Goal: Task Accomplishment & Management: Manage account settings

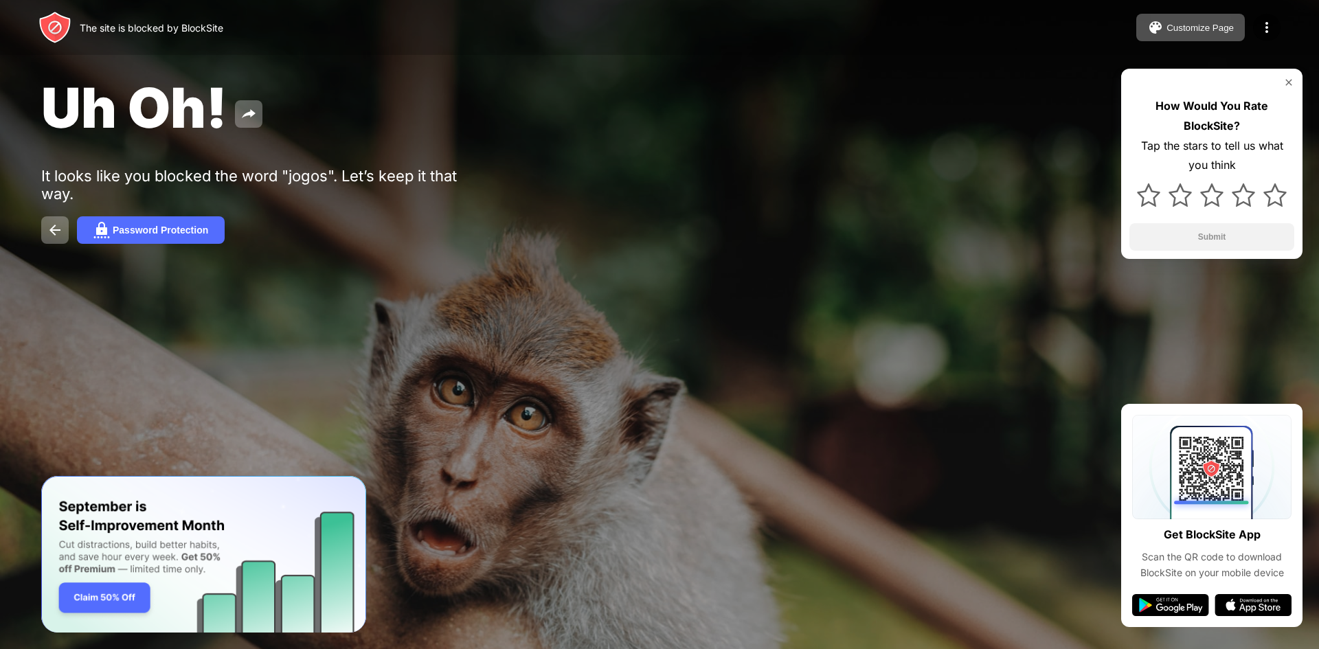
click at [540, 131] on div "Uh Oh!" at bounding box center [535, 107] width 989 height 67
click at [1268, 21] on img at bounding box center [1267, 27] width 16 height 16
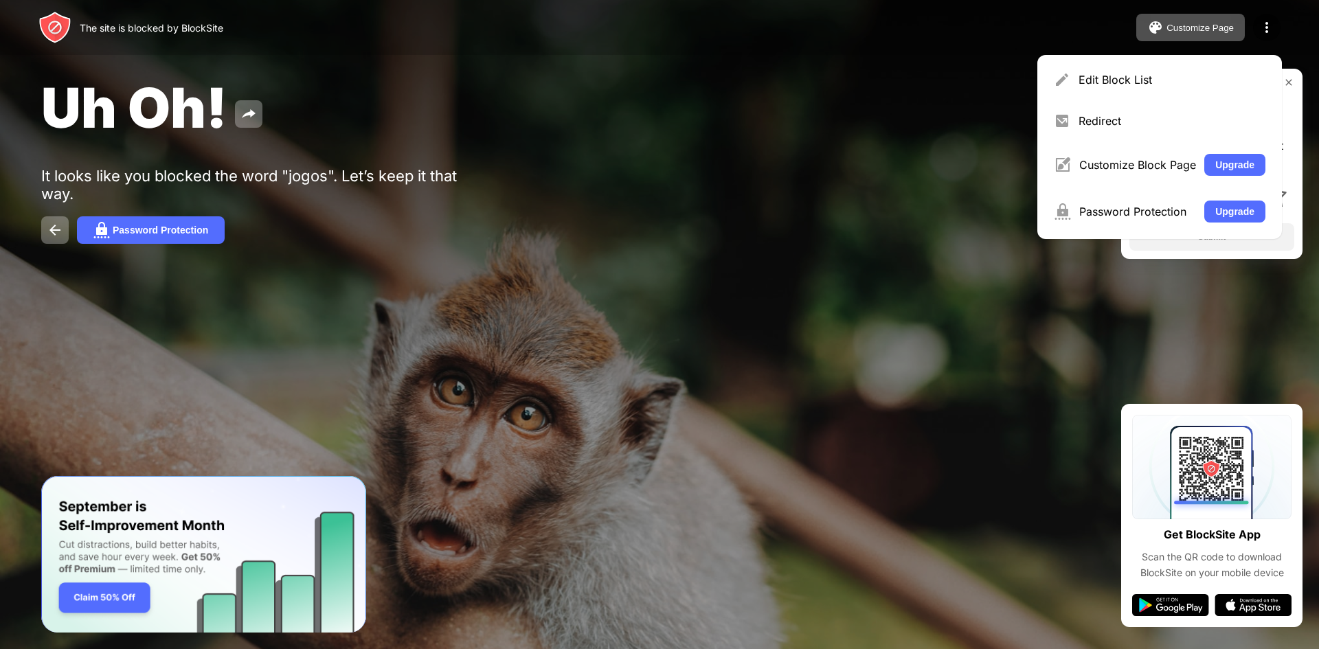
drag, startPoint x: 616, startPoint y: 405, endPoint x: 573, endPoint y: 383, distance: 48.5
click at [614, 401] on div at bounding box center [659, 324] width 1319 height 649
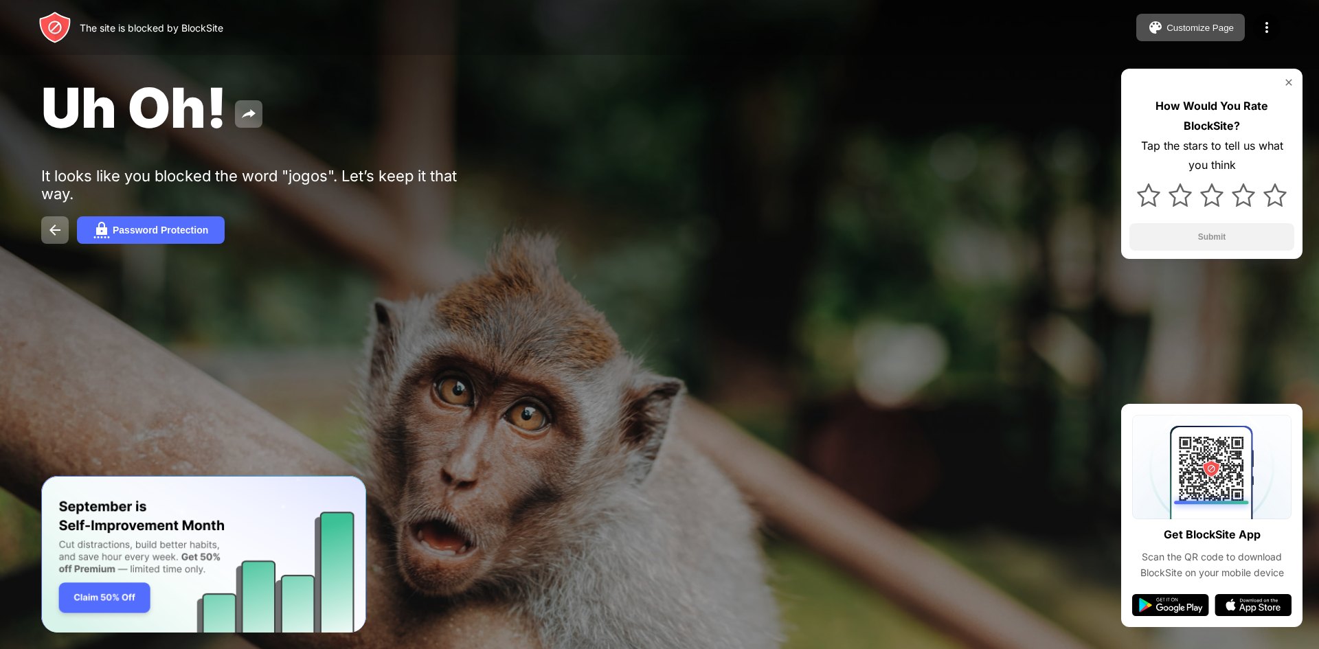
drag, startPoint x: 159, startPoint y: 209, endPoint x: 174, endPoint y: 213, distance: 15.7
click at [162, 208] on div "Uh Oh! It looks like you blocked the word "jogos". Let’s keep it that way. Pass…" at bounding box center [659, 159] width 1319 height 318
click at [183, 237] on button "Password Protection" at bounding box center [151, 229] width 148 height 27
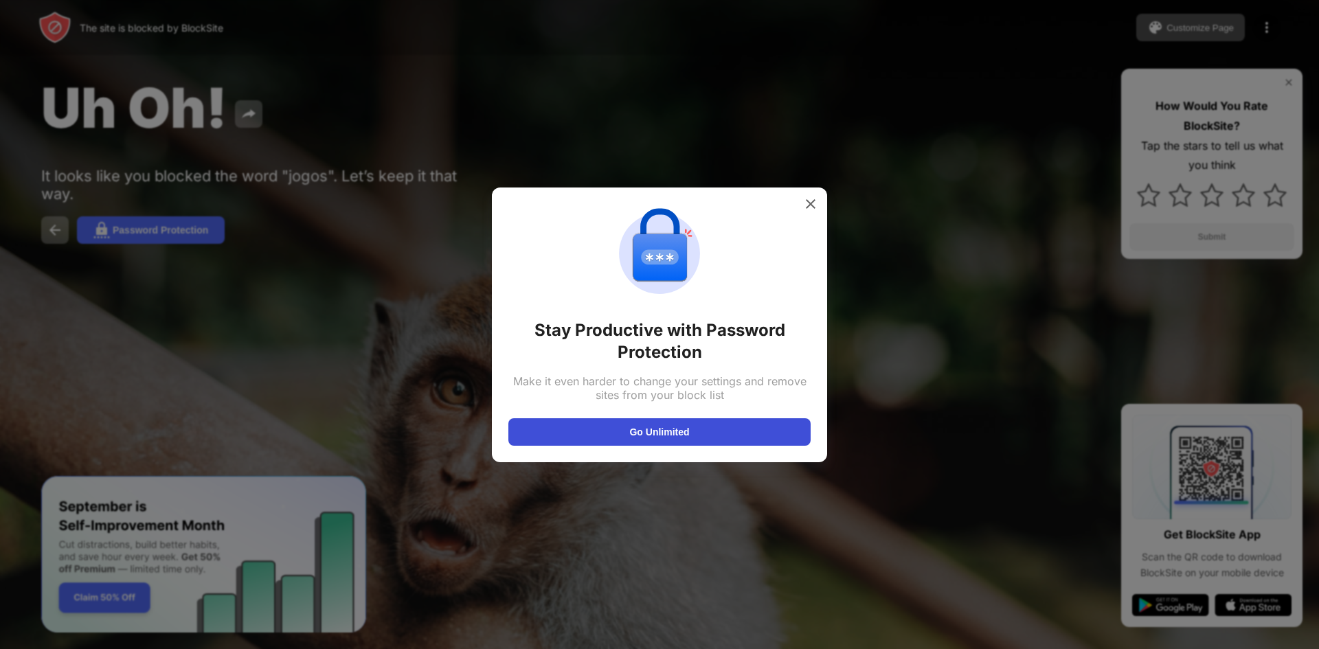
click at [573, 425] on button "Go Unlimited" at bounding box center [659, 431] width 302 height 27
click at [815, 207] on img at bounding box center [811, 204] width 14 height 14
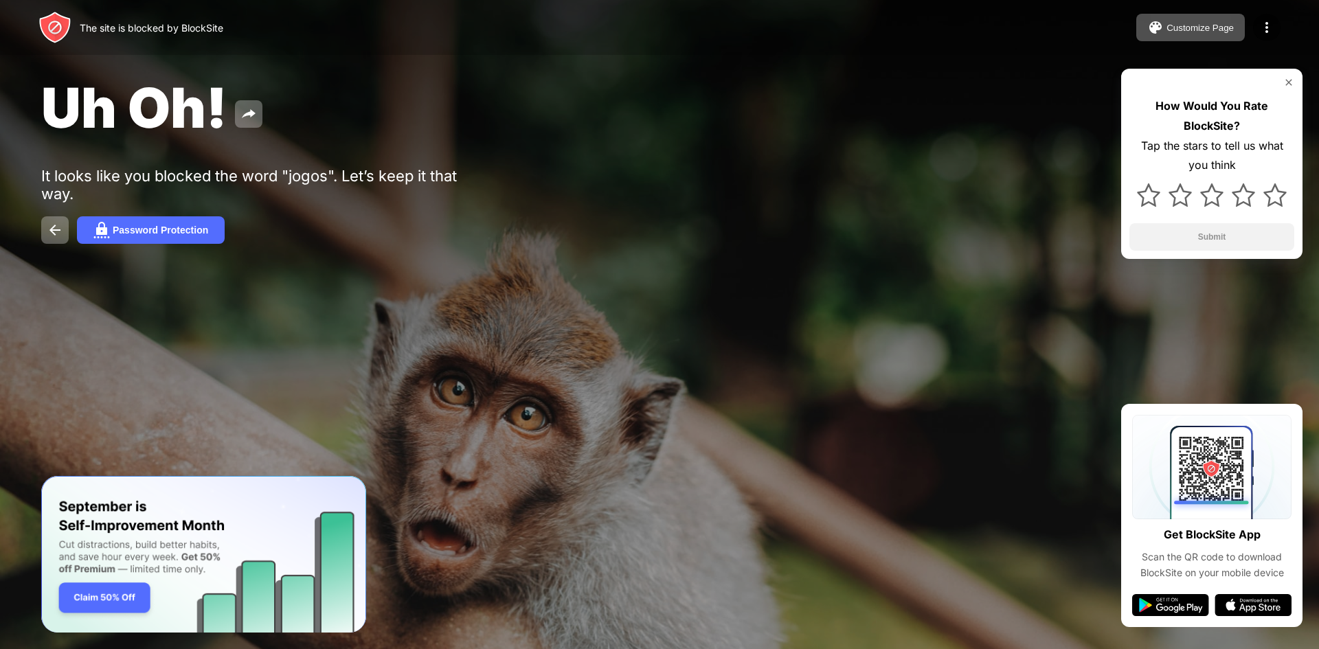
drag, startPoint x: 253, startPoint y: 399, endPoint x: 258, endPoint y: 410, distance: 12.0
drag, startPoint x: 258, startPoint y: 410, endPoint x: 914, endPoint y: 297, distance: 666.4
click at [912, 299] on div "Uh Oh! It looks like you blocked the word "jogos". Let’s keep it that way. Pass…" at bounding box center [659, 159] width 1319 height 318
click at [1007, 346] on div at bounding box center [659, 324] width 1319 height 649
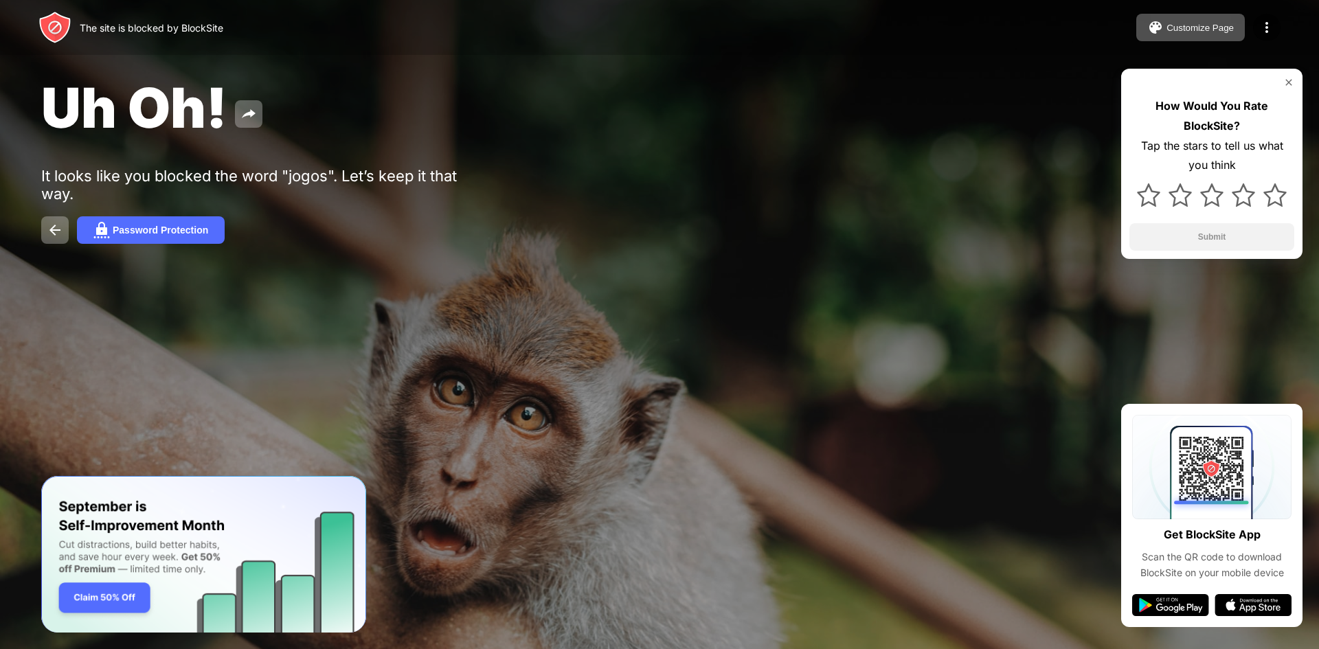
click at [1007, 346] on div at bounding box center [659, 324] width 1319 height 649
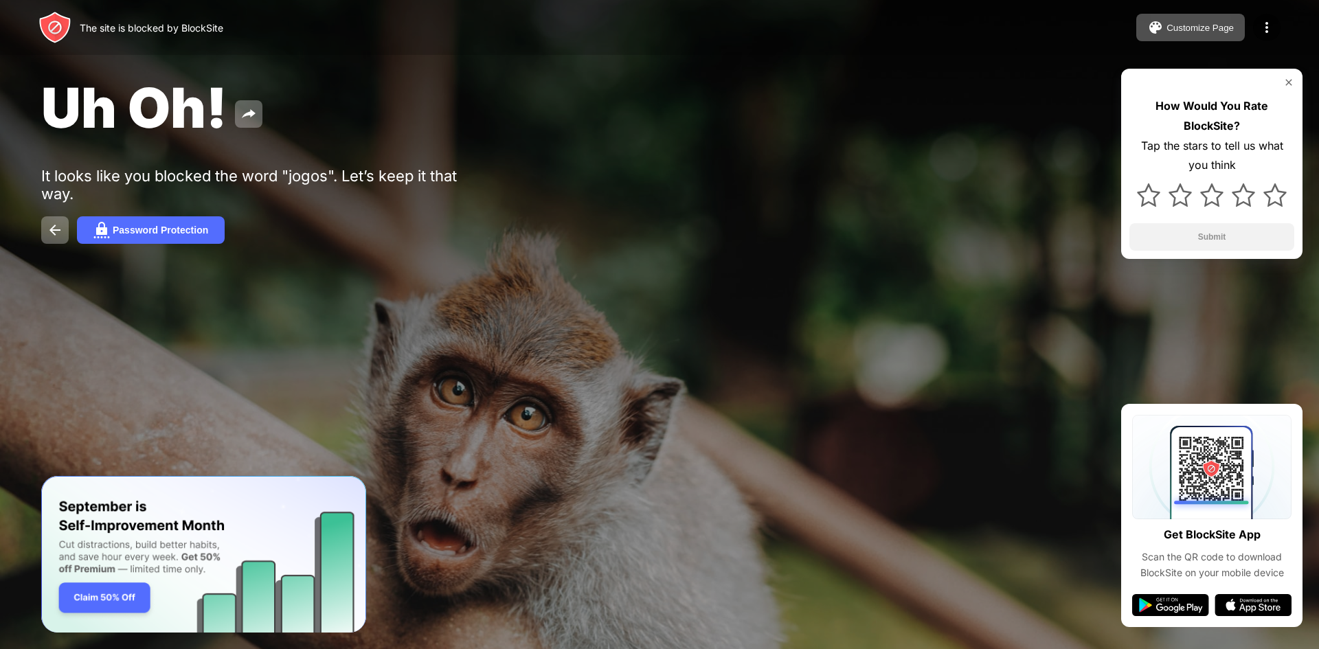
click at [1007, 346] on div at bounding box center [659, 324] width 1319 height 649
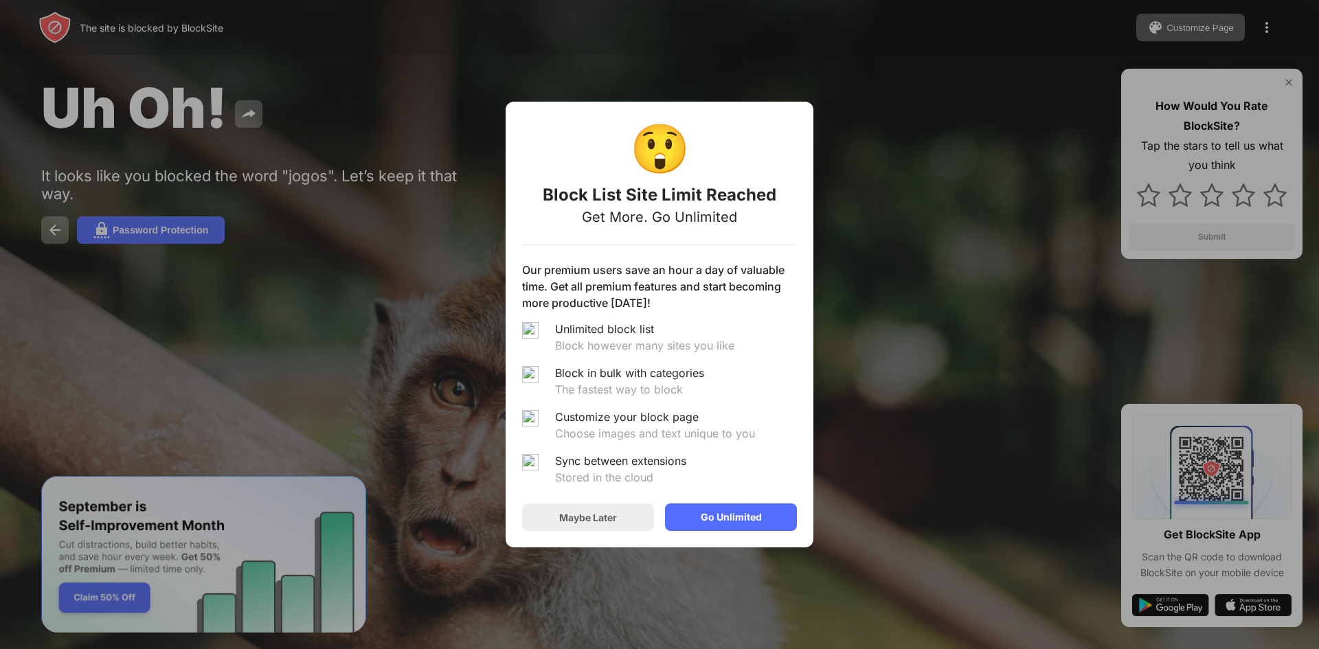
click at [723, 68] on div "😲 Block List Site Limit Reached Get More. Go Unlimited Our premium users save a…" at bounding box center [659, 324] width 1319 height 649
